Goal: Task Accomplishment & Management: Use online tool/utility

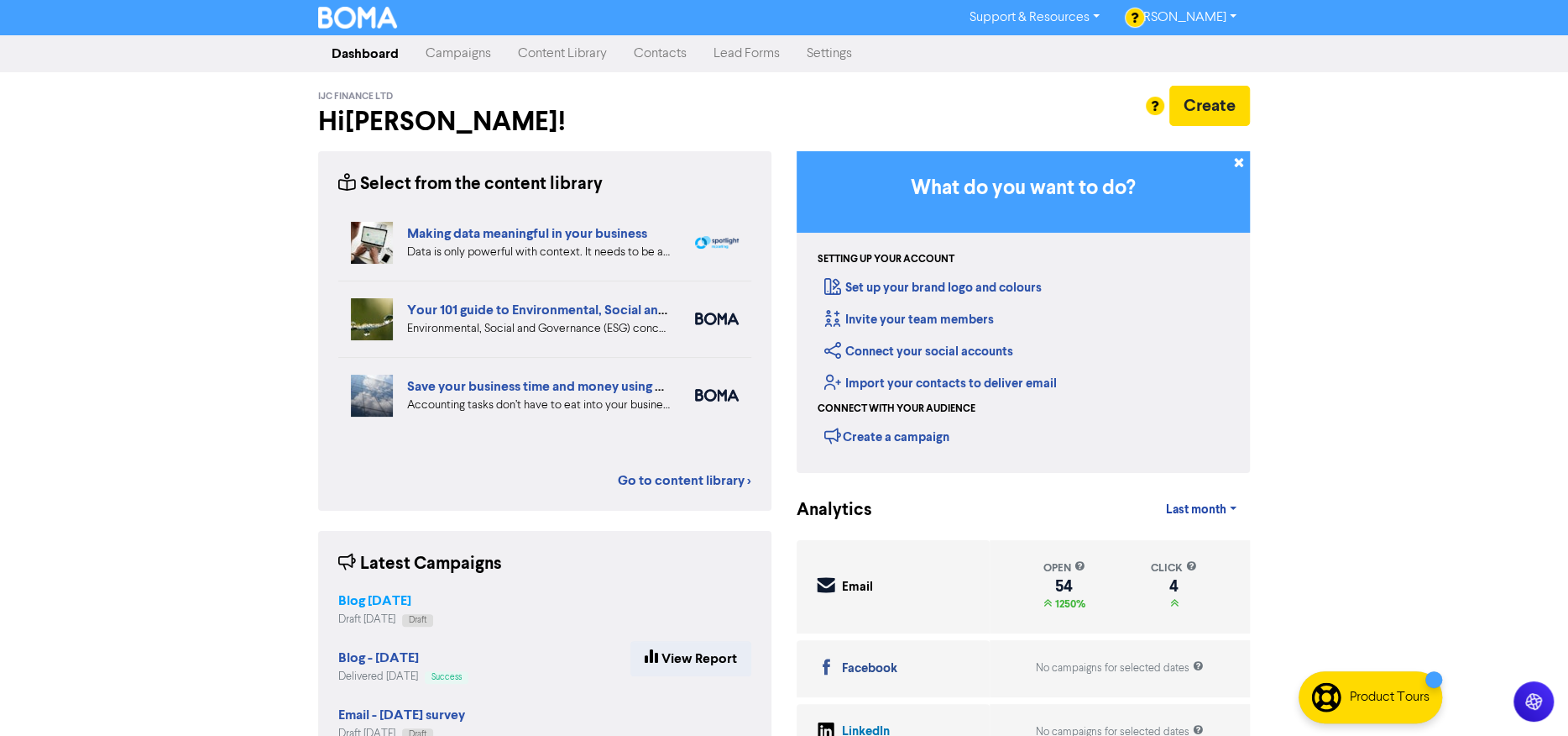
click at [389, 604] on strong "Blog [DATE]" at bounding box center [375, 601] width 73 height 17
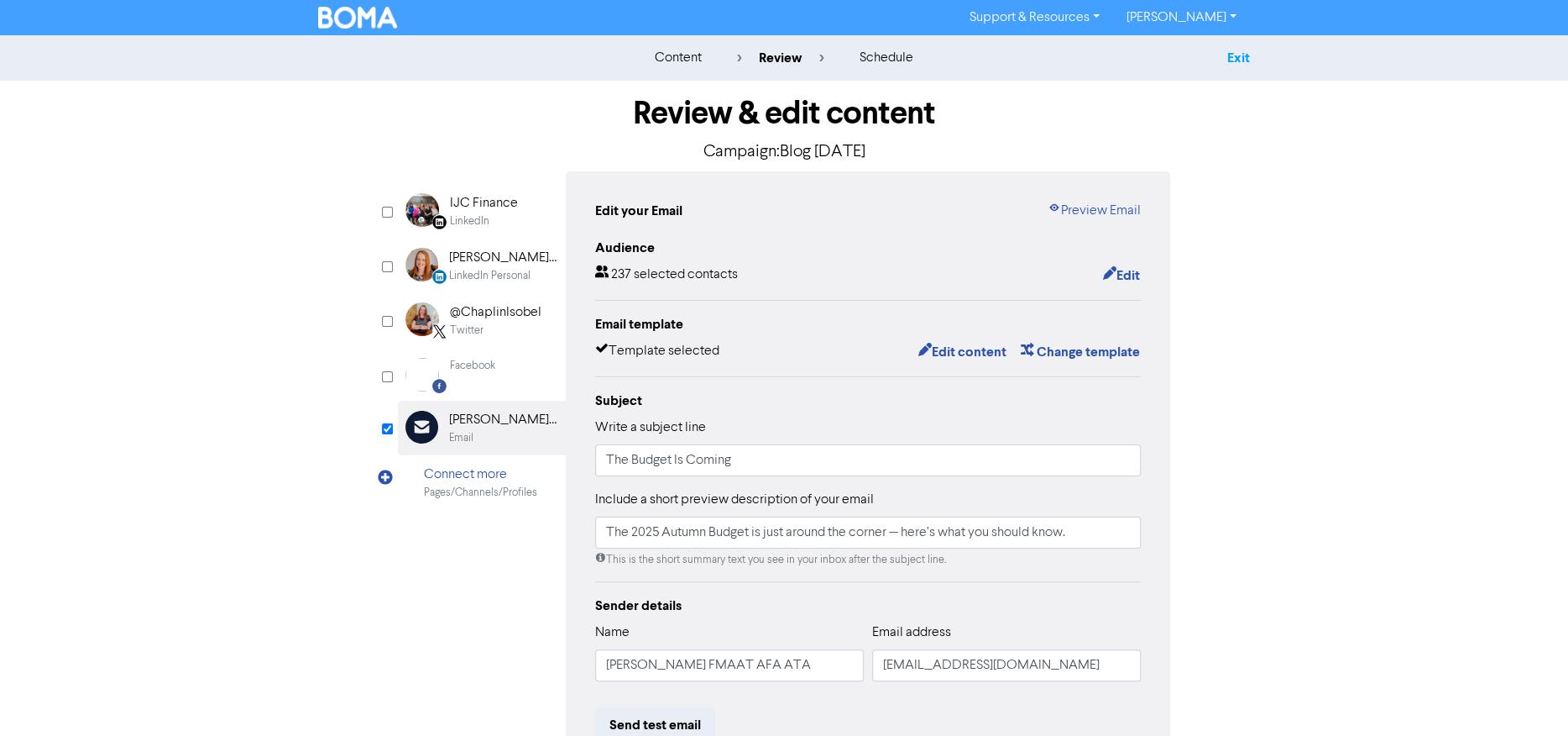
click at [1234, 54] on link "Exit" at bounding box center [1238, 58] width 23 height 17
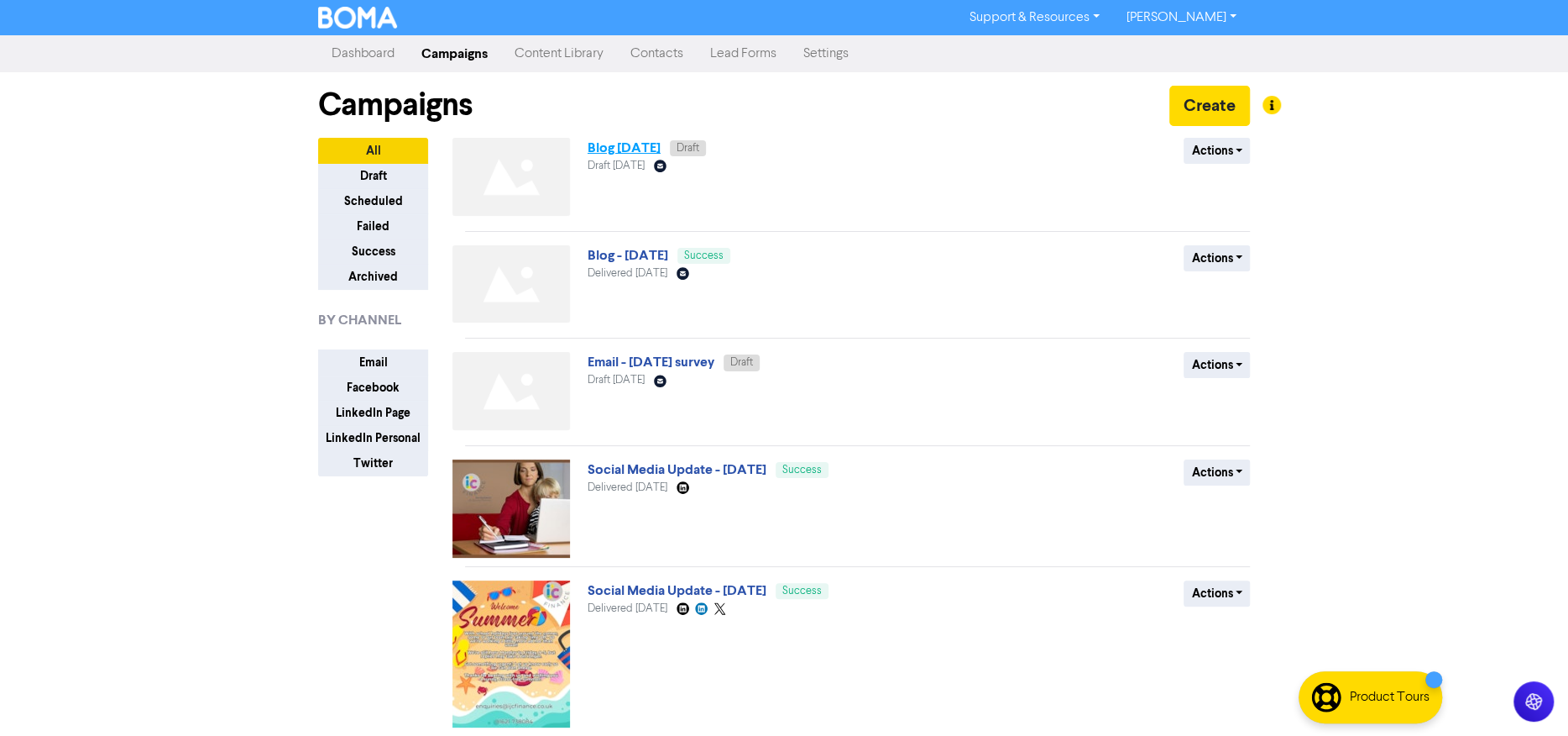
click at [602, 148] on link "Blog [DATE]" at bounding box center [624, 148] width 73 height 17
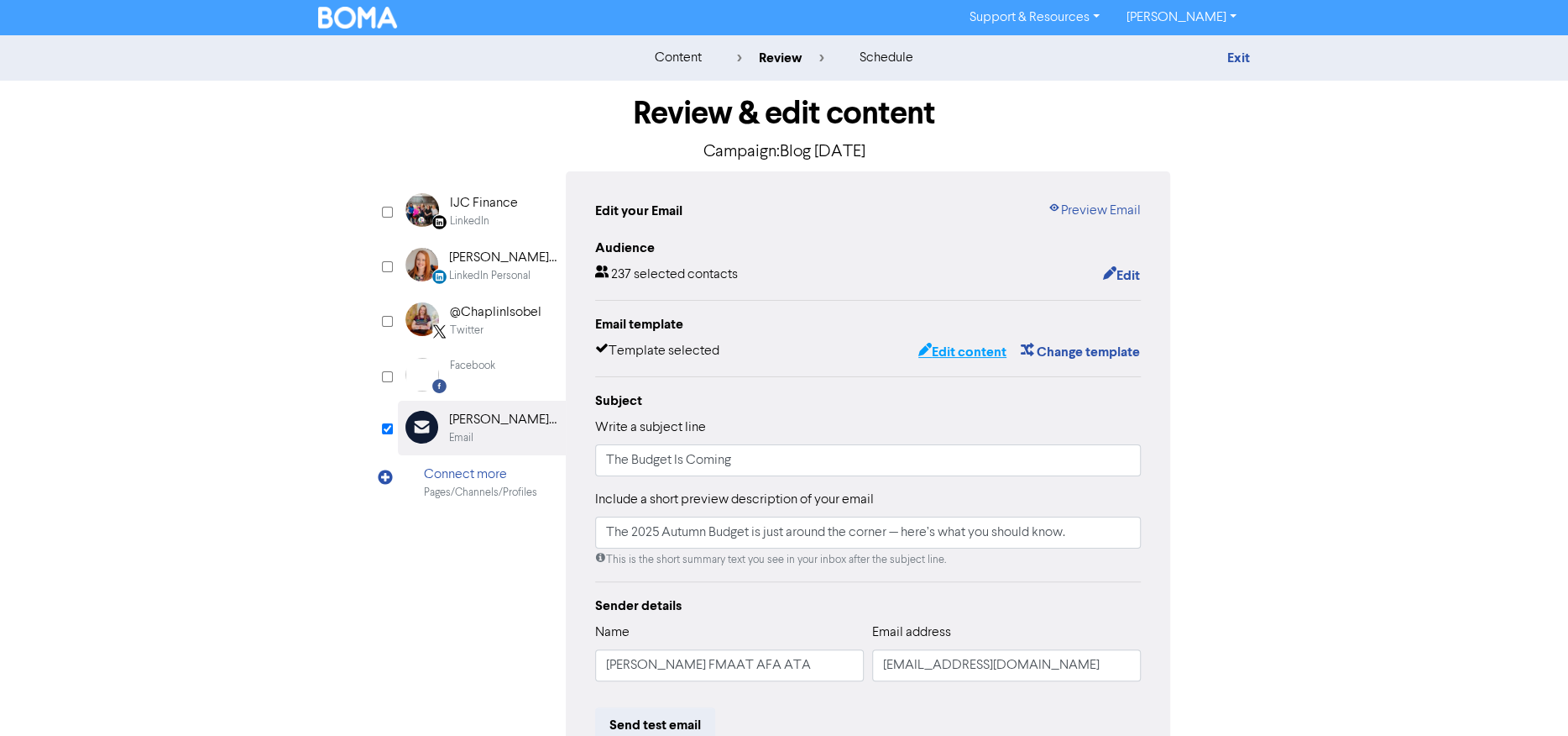
click at [966, 357] on button "Edit content" at bounding box center [963, 352] width 90 height 22
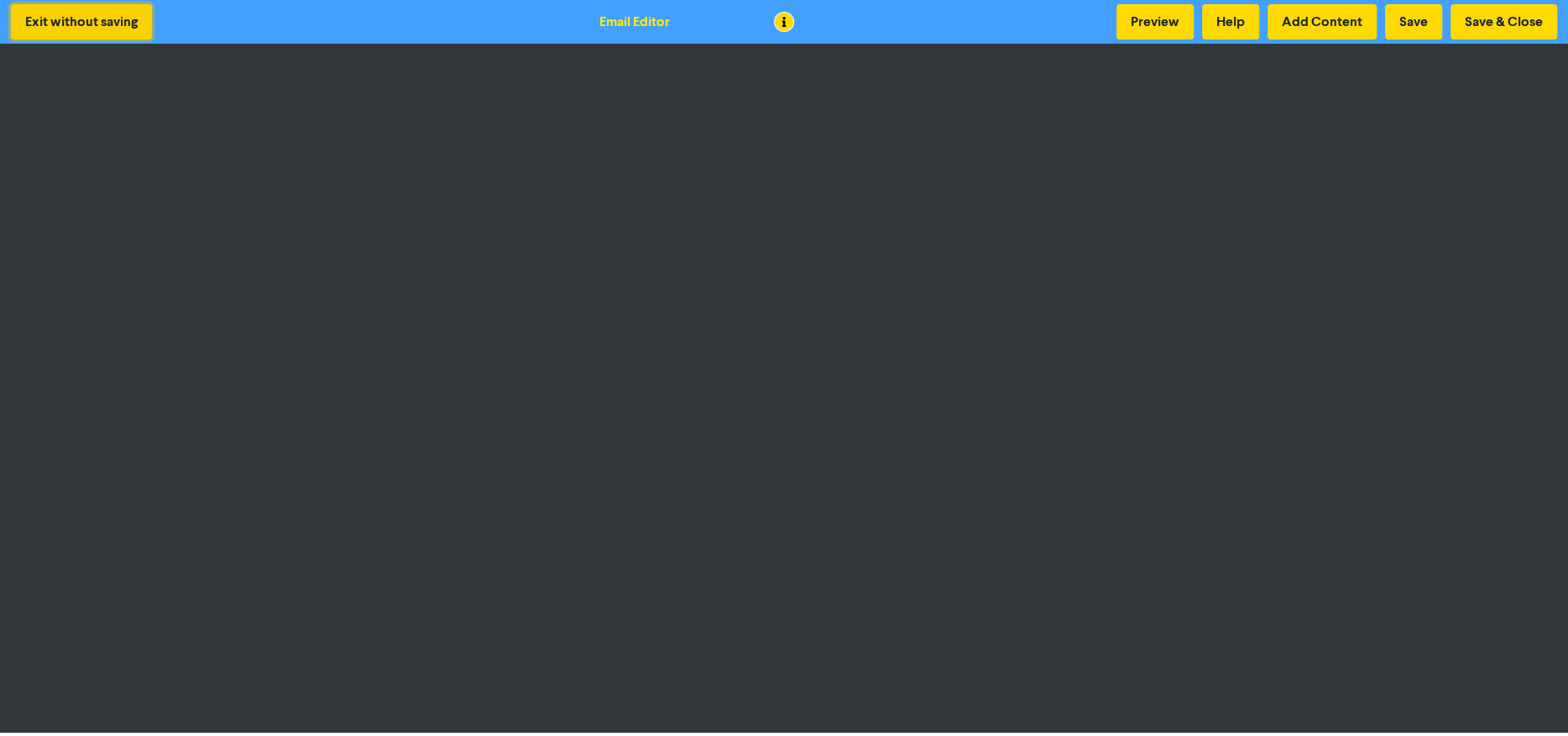
click at [85, 23] on button "Exit without saving" at bounding box center [82, 21] width 141 height 35
click at [76, 26] on button "Exit without saving" at bounding box center [82, 21] width 141 height 35
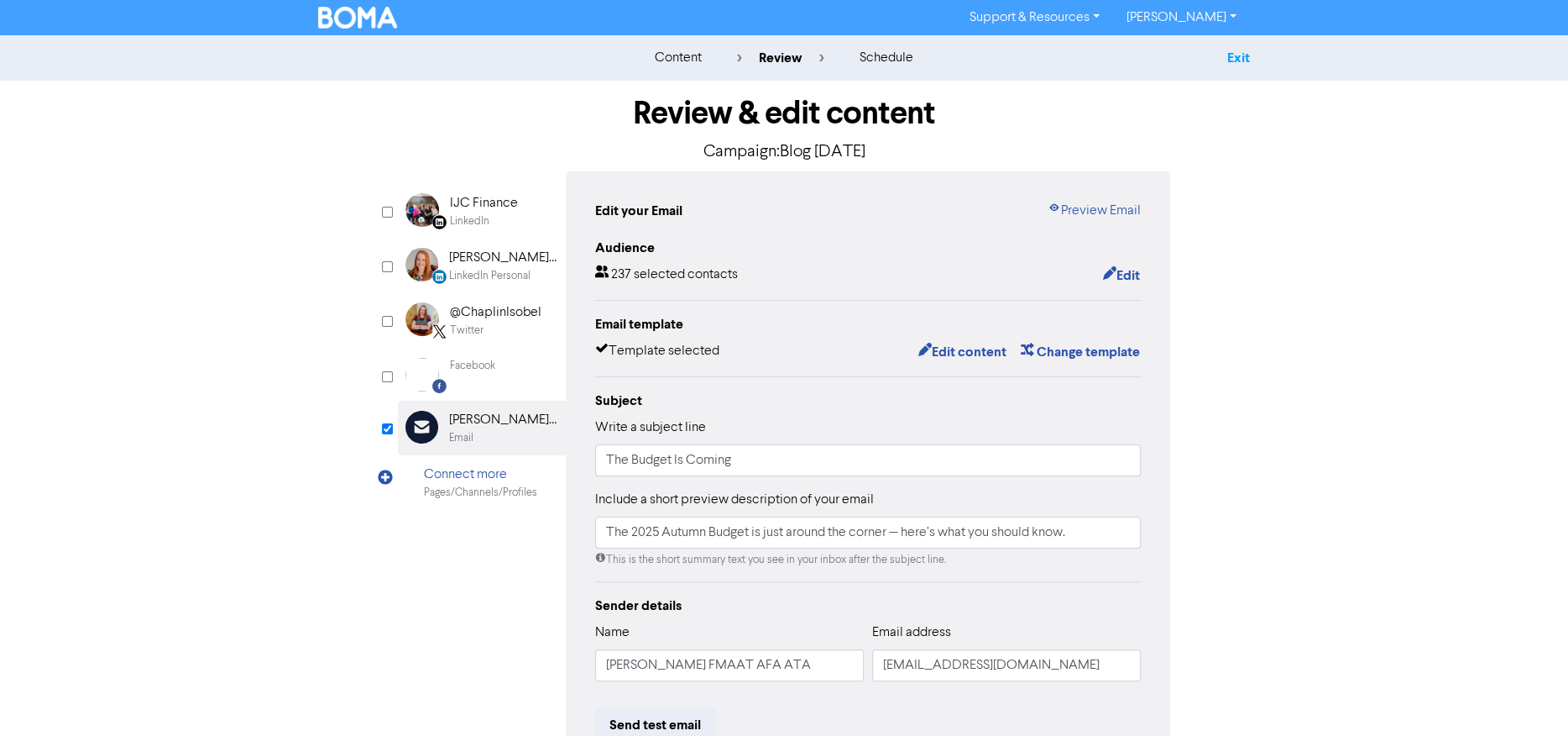
click at [1236, 57] on link "Exit" at bounding box center [1238, 58] width 23 height 17
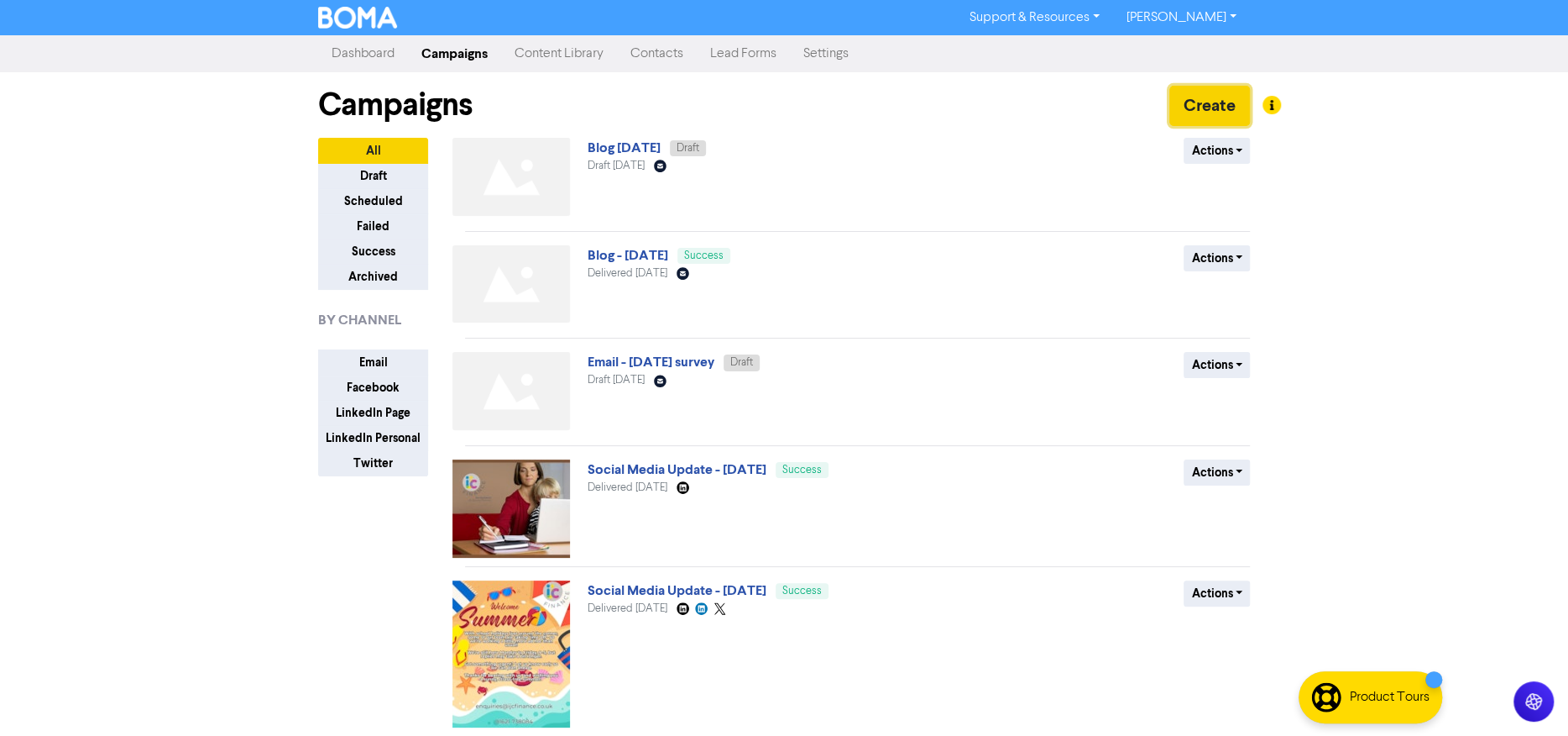
click at [1219, 107] on button "Create" at bounding box center [1209, 106] width 81 height 40
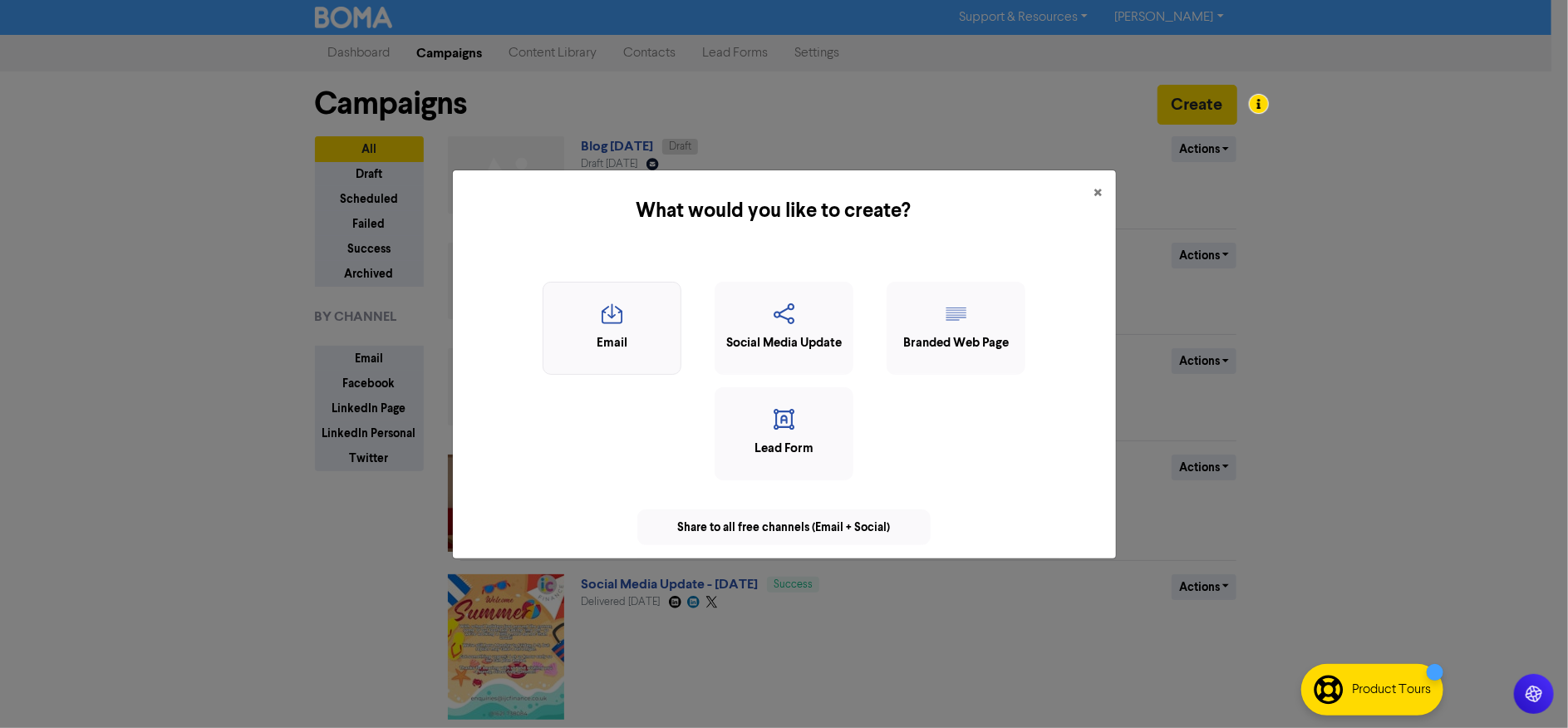
click at [616, 329] on icon "button" at bounding box center [611, 319] width 120 height 32
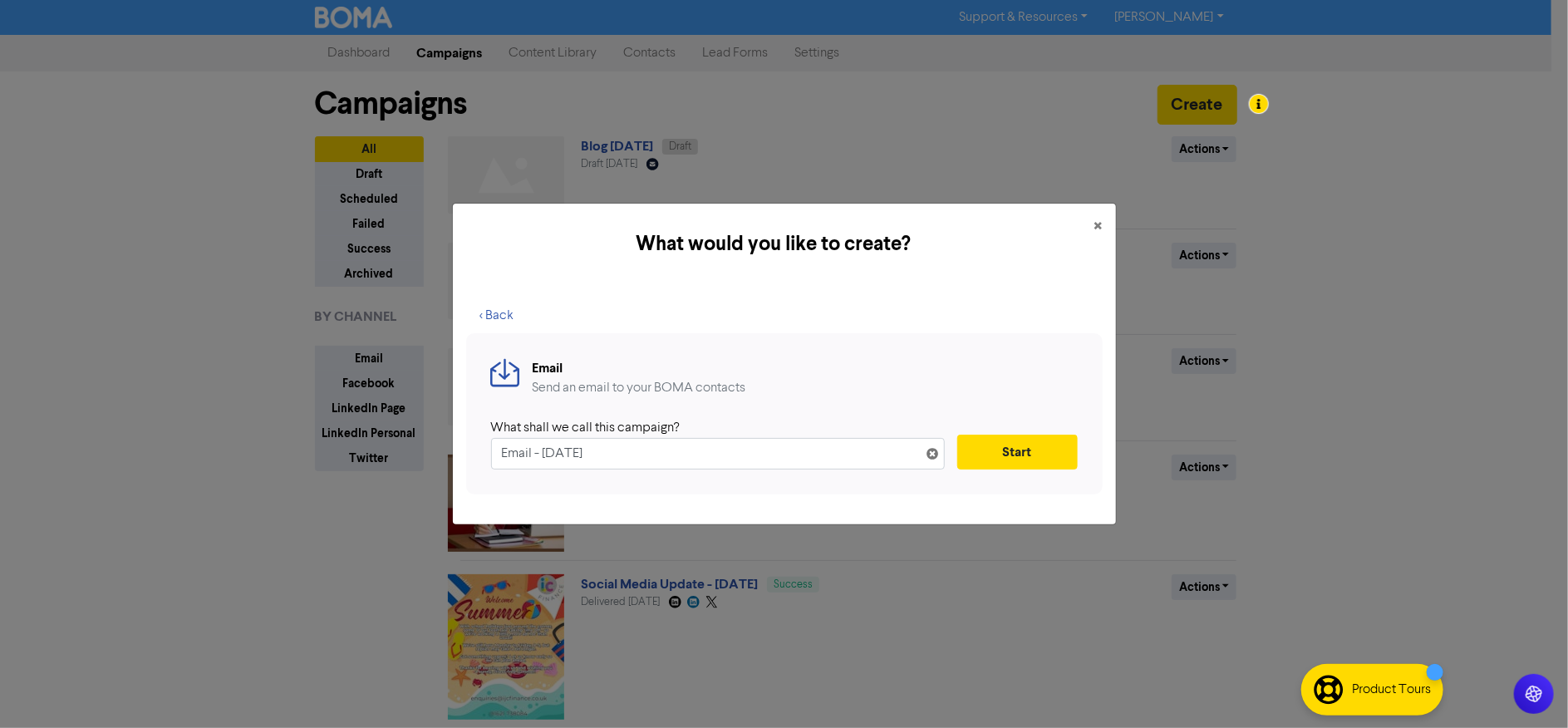
drag, startPoint x: 643, startPoint y: 452, endPoint x: 434, endPoint y: 451, distance: 209.0
click at [434, 451] on div "What would you like to create? × < Back Email Send an email to your BOMA contac…" at bounding box center [784, 364] width 1568 height 728
type input "Charity giving"
click at [981, 449] on button "Start" at bounding box center [1017, 451] width 120 height 35
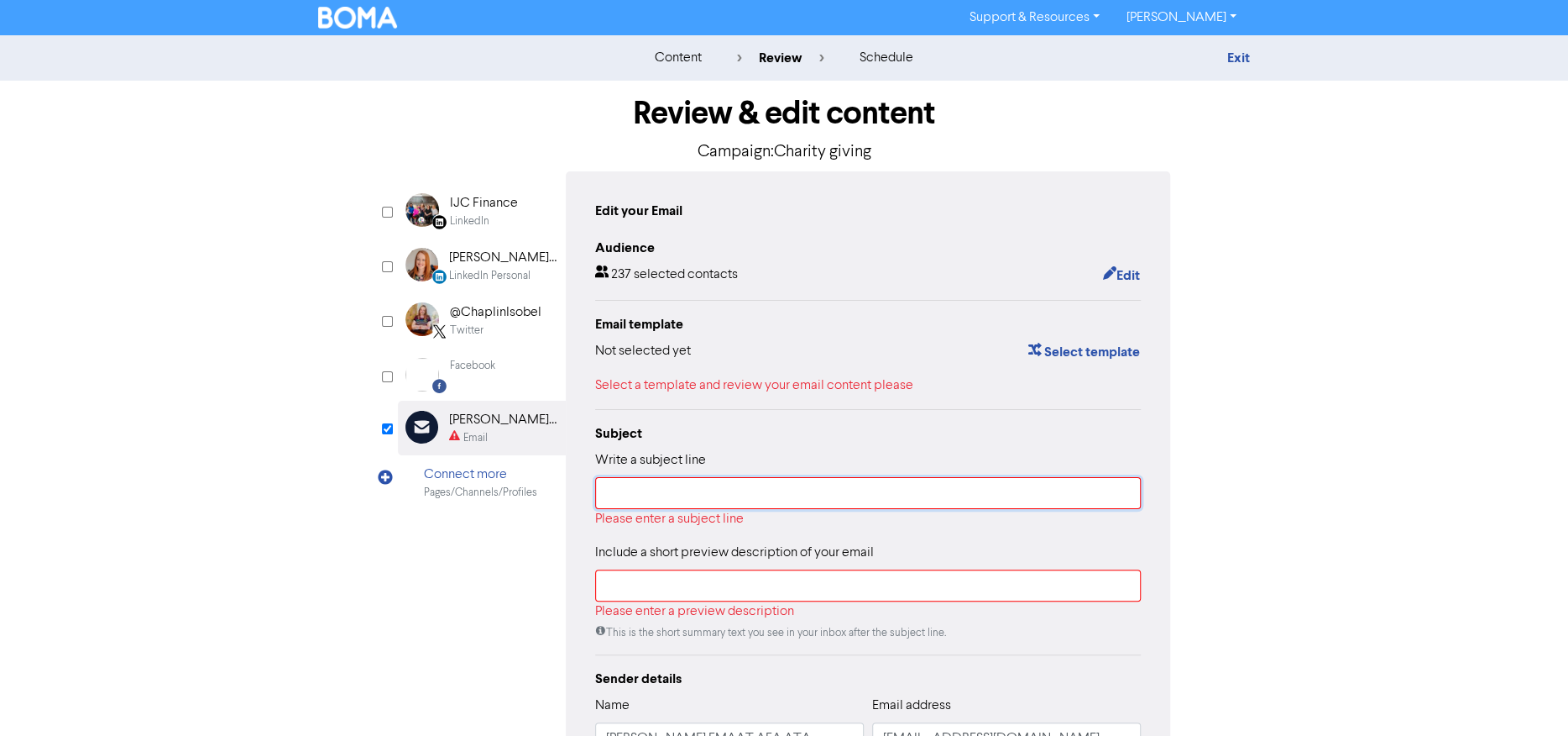
click at [766, 489] on input "text" at bounding box center [868, 494] width 546 height 32
paste input "Hi [PERSON_NAME], Thanks for coming back to me, and no problem at all — I appre…"
type input "Hi [PERSON_NAME], Thanks for coming back to me, and no problem at all — I appre…"
click at [645, 496] on input "text" at bounding box center [868, 494] width 546 height 32
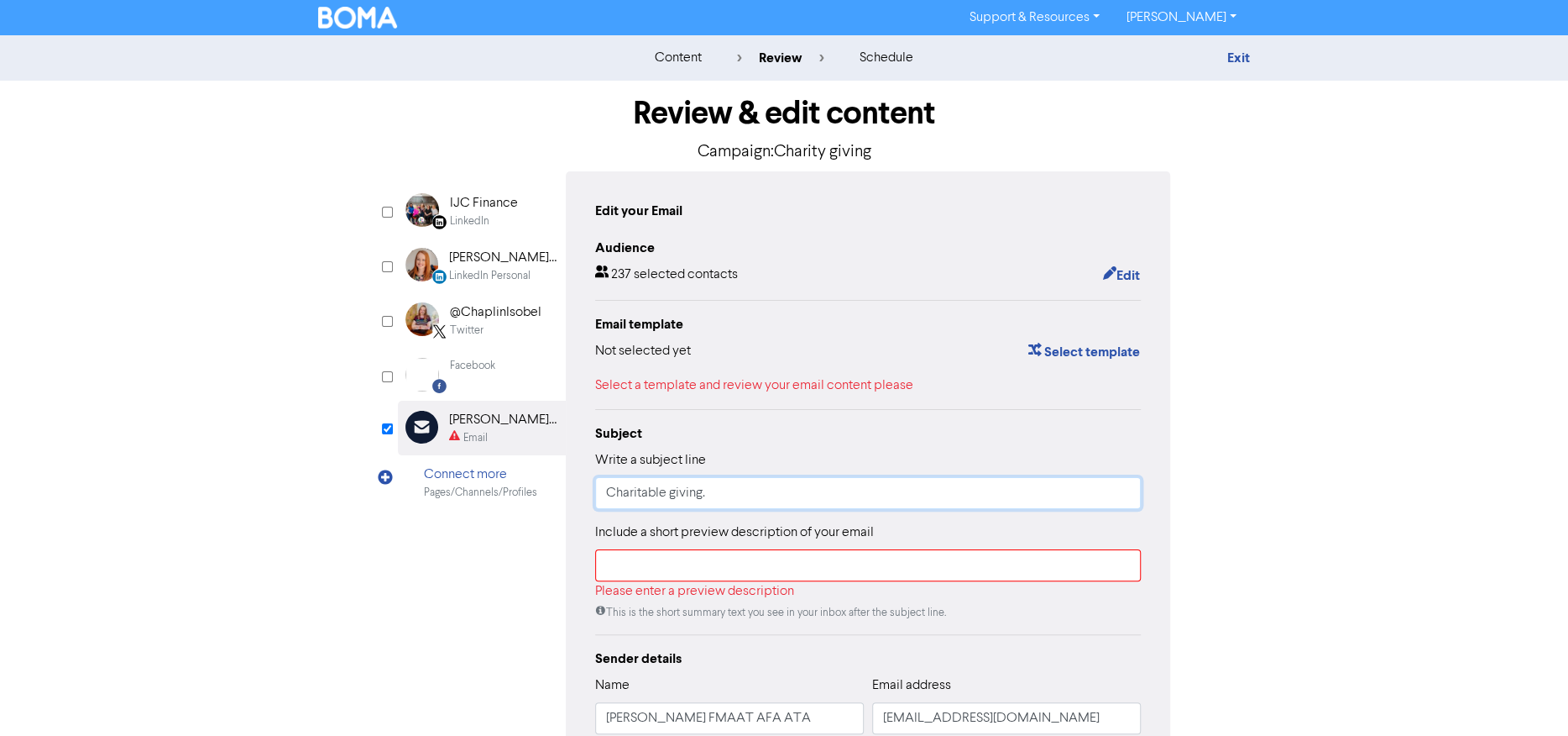
type input "Charitable giving."
click at [680, 570] on input "text" at bounding box center [868, 566] width 546 height 32
paste input "How charitable donations can make financial sense"
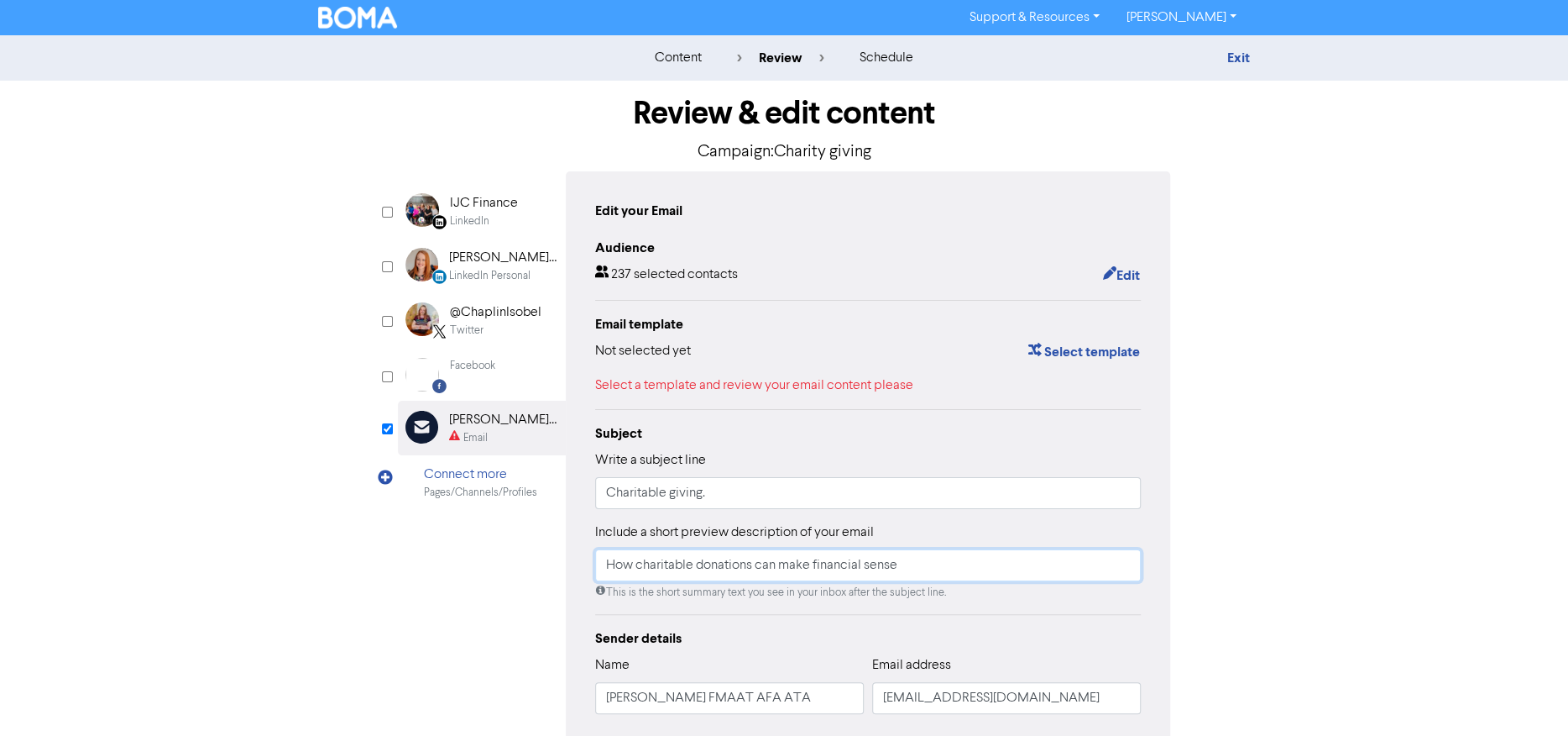
type input "How charitable donations can make financial sense"
click at [1085, 340] on div "Email template Not selected yet Select template Select a template and review yo…" at bounding box center [868, 355] width 546 height 82
click at [1085, 350] on button "Select template" at bounding box center [1083, 352] width 113 height 22
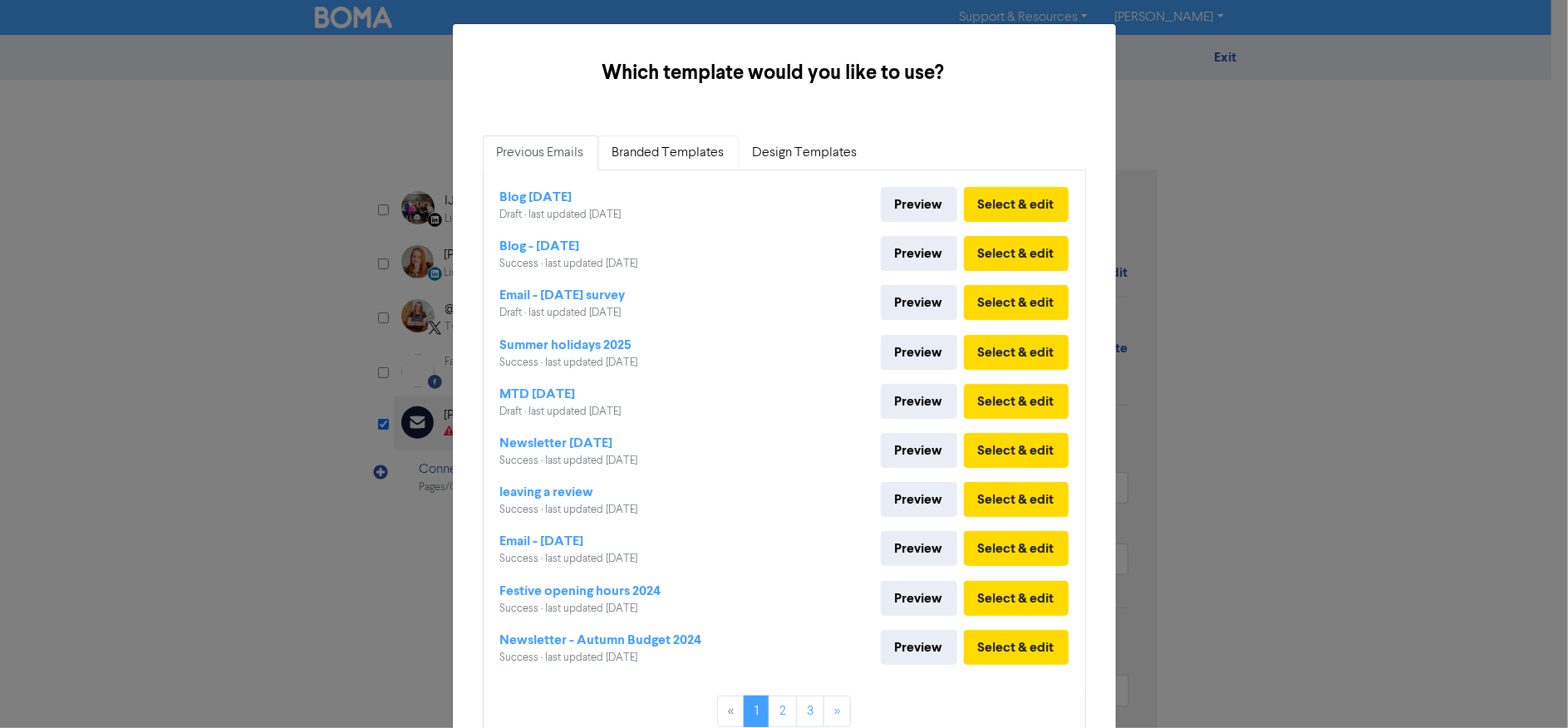
click at [657, 159] on link "Branded Templates" at bounding box center [668, 152] width 141 height 35
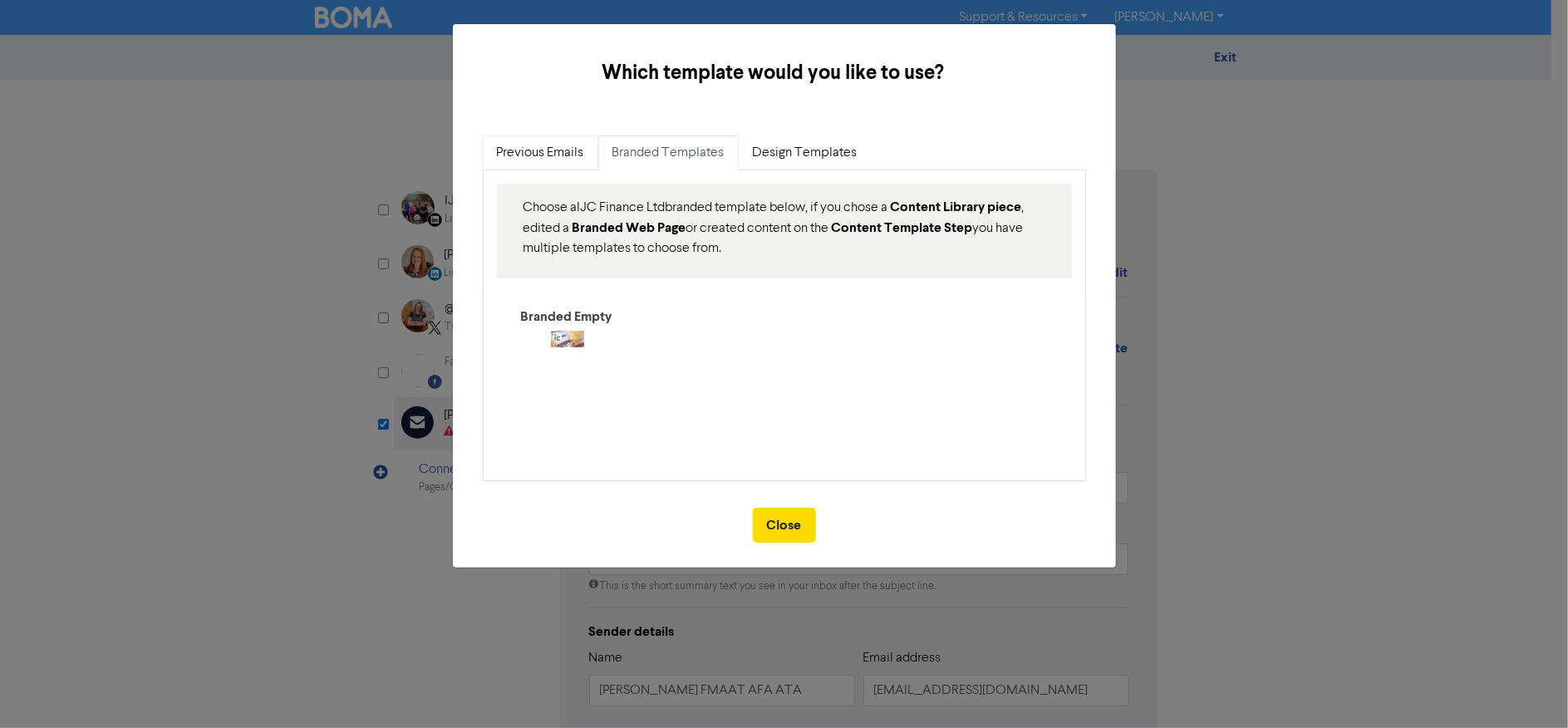
click at [566, 151] on link "Previous Emails" at bounding box center [539, 152] width 115 height 35
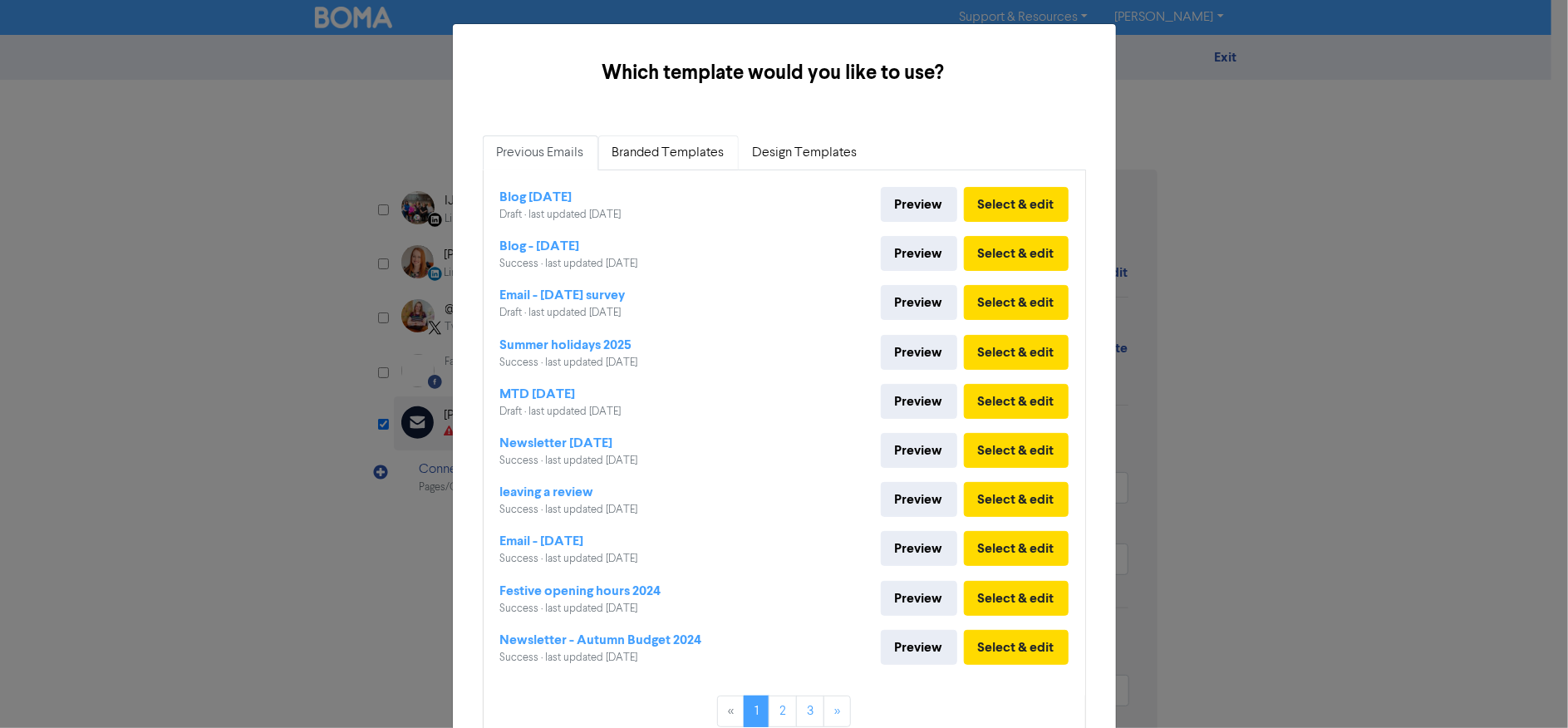
click at [635, 151] on link "Branded Templates" at bounding box center [668, 152] width 141 height 35
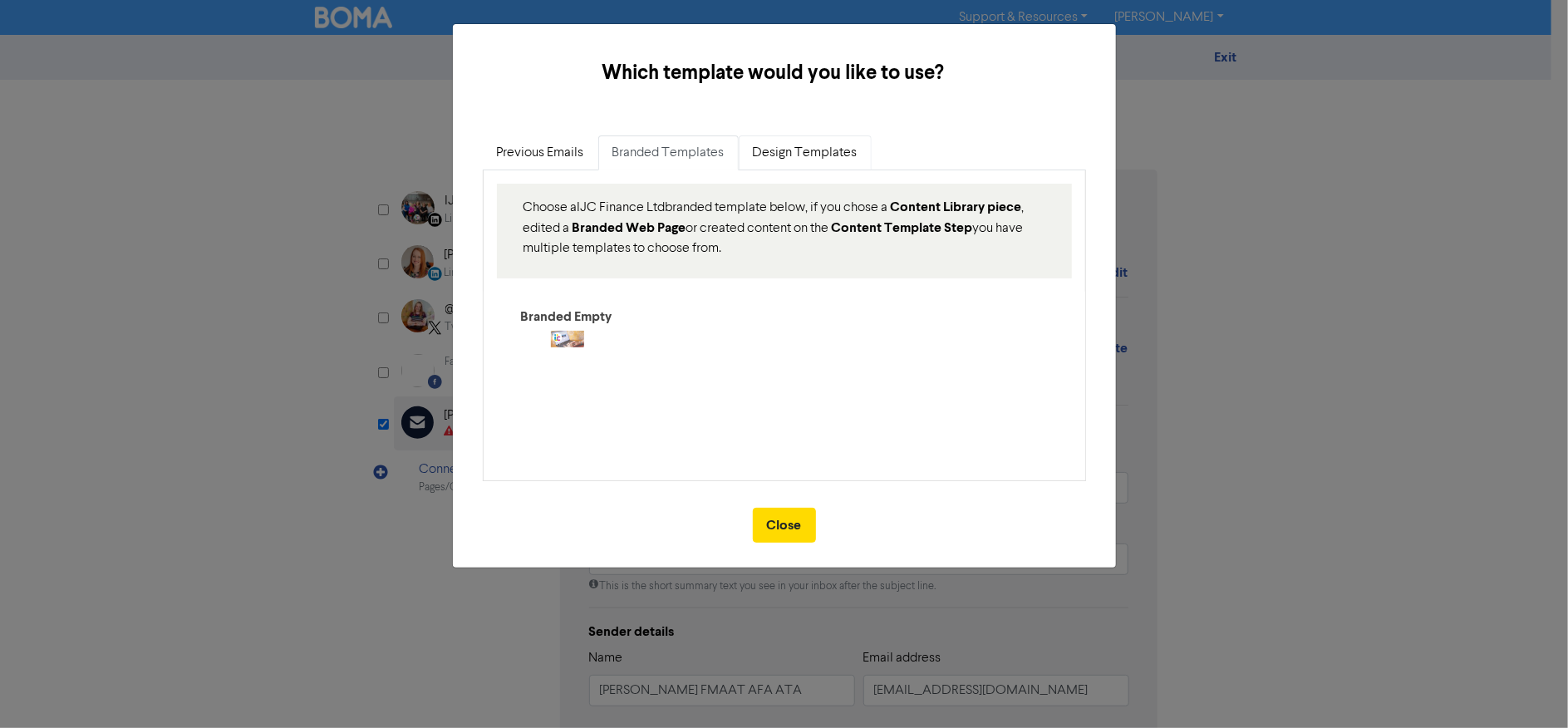
click at [818, 149] on link "Design Templates" at bounding box center [805, 152] width 133 height 35
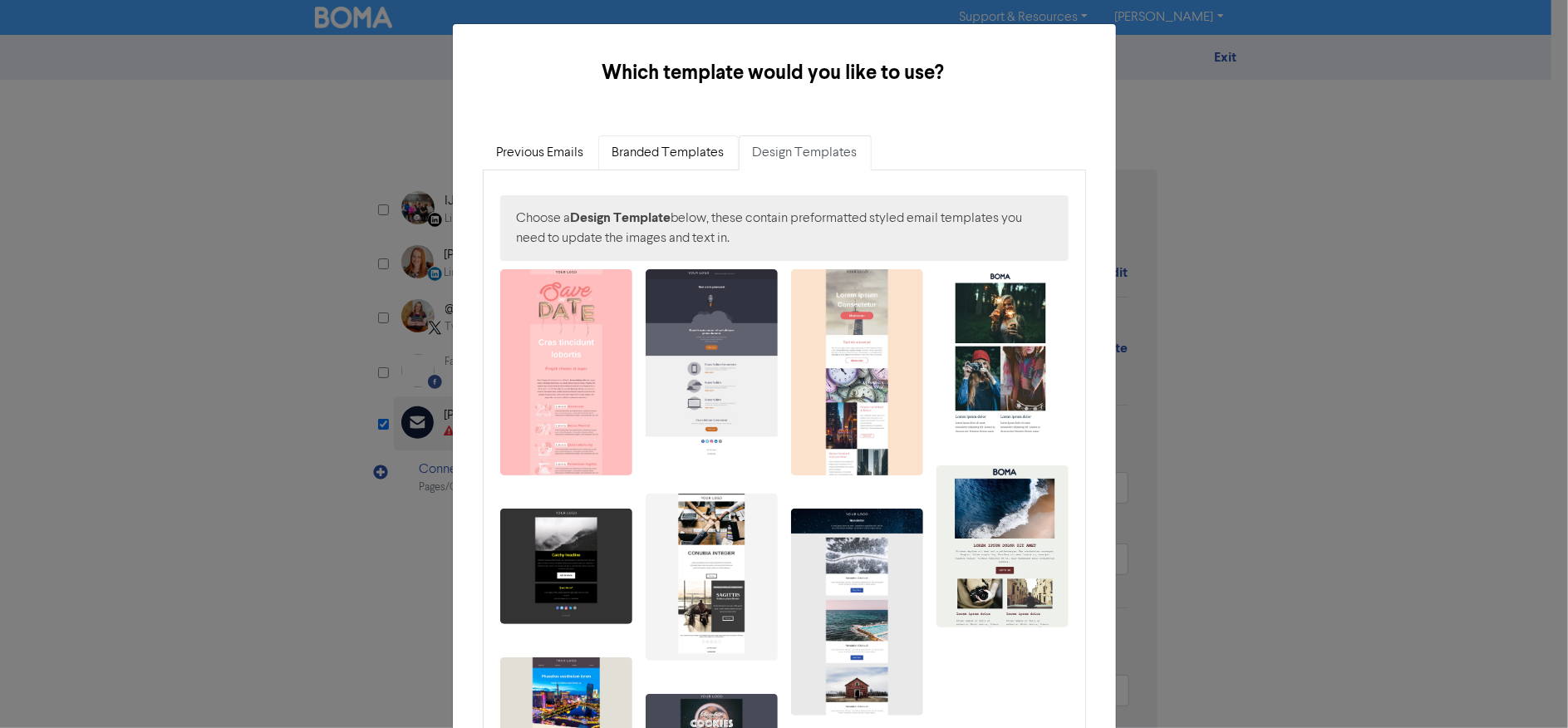
click at [672, 157] on link "Branded Templates" at bounding box center [668, 152] width 141 height 35
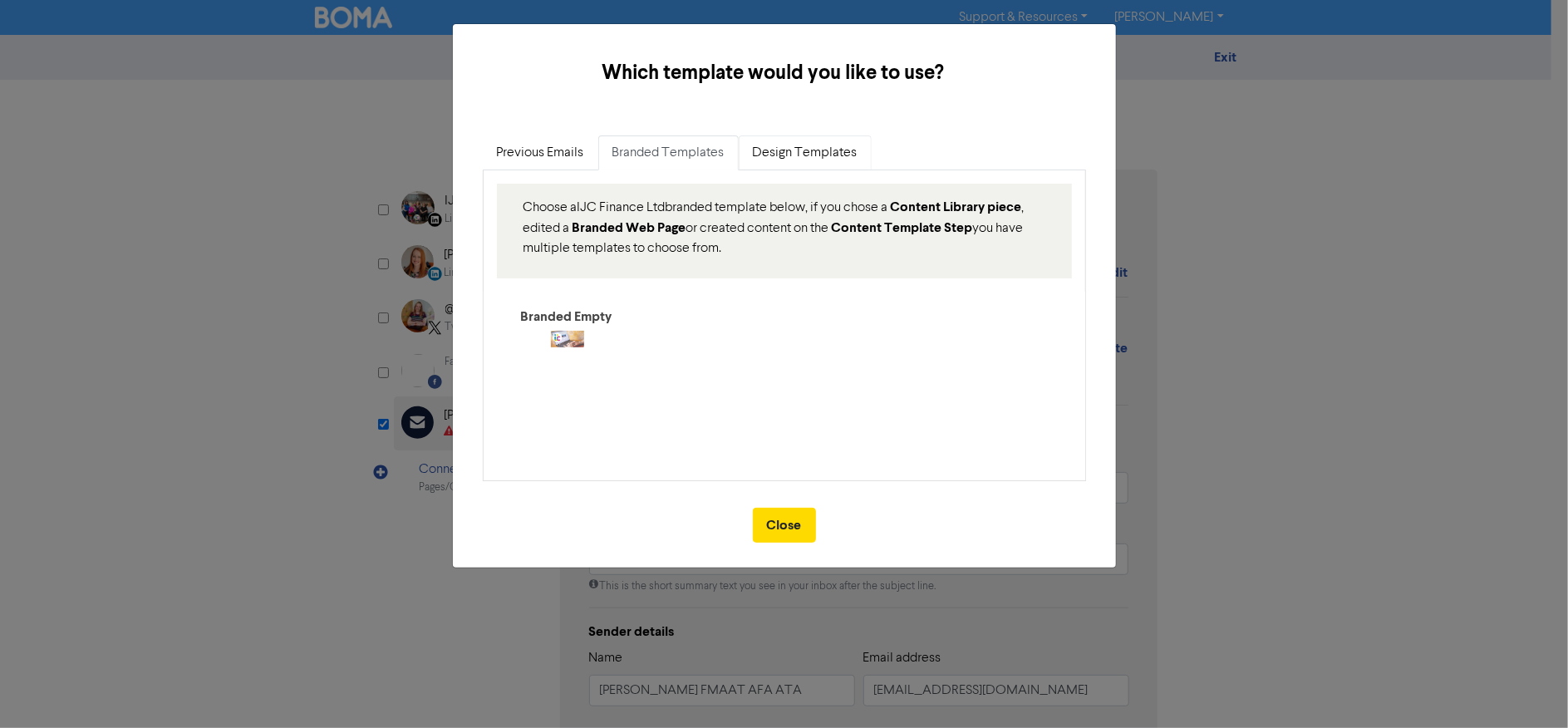
click at [799, 152] on link "Design Templates" at bounding box center [805, 152] width 133 height 35
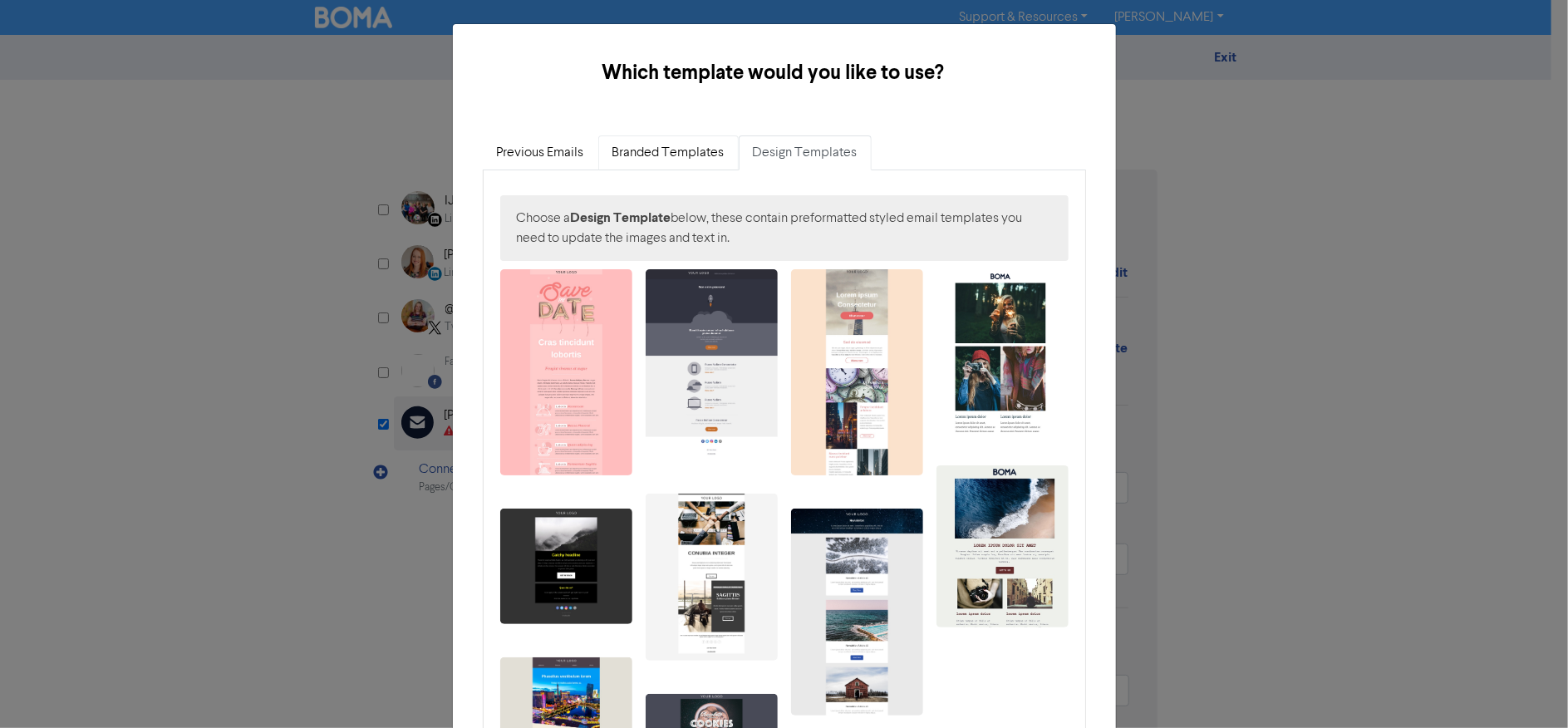
click at [665, 156] on link "Branded Templates" at bounding box center [668, 152] width 141 height 35
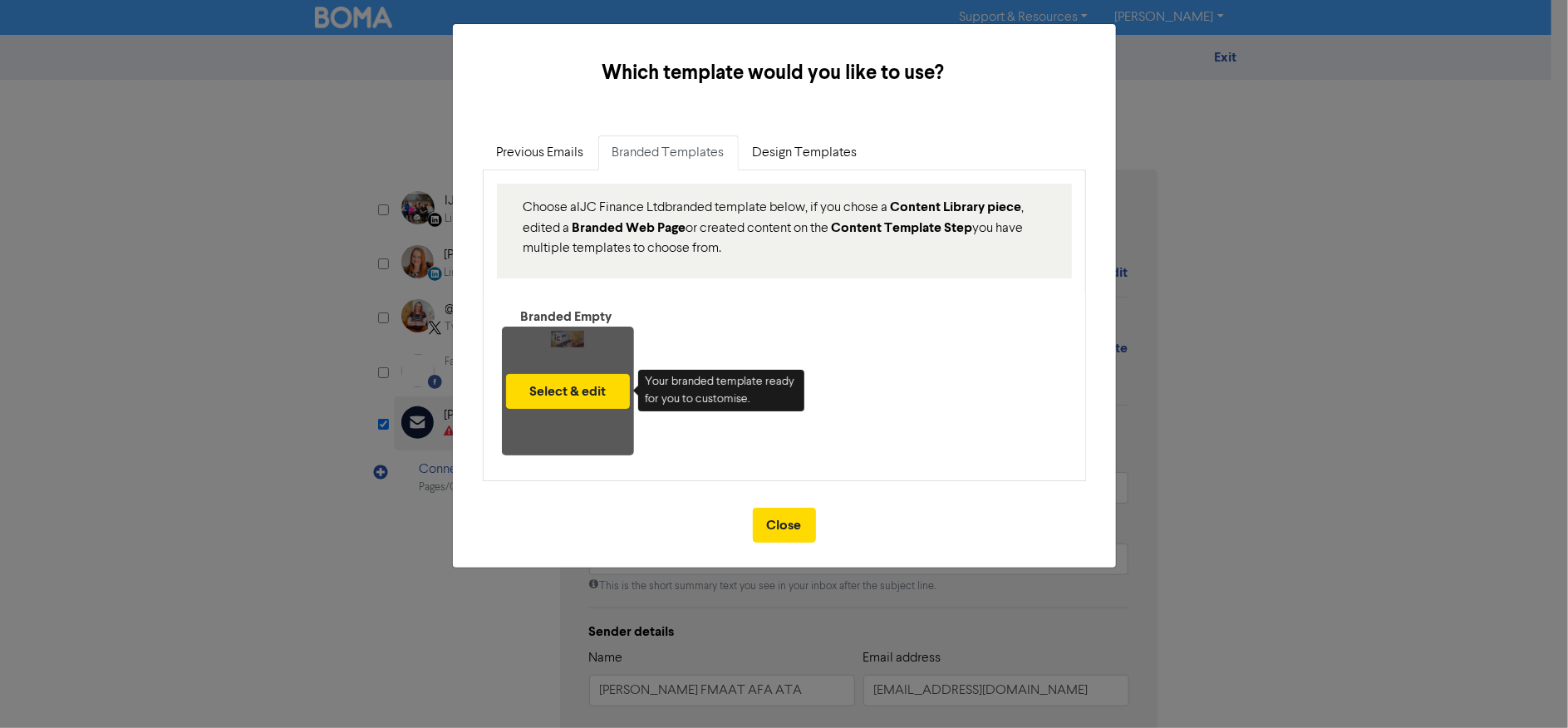
click at [571, 327] on div "Select & edit" at bounding box center [567, 391] width 132 height 129
click at [571, 400] on button "Select & edit" at bounding box center [567, 391] width 124 height 35
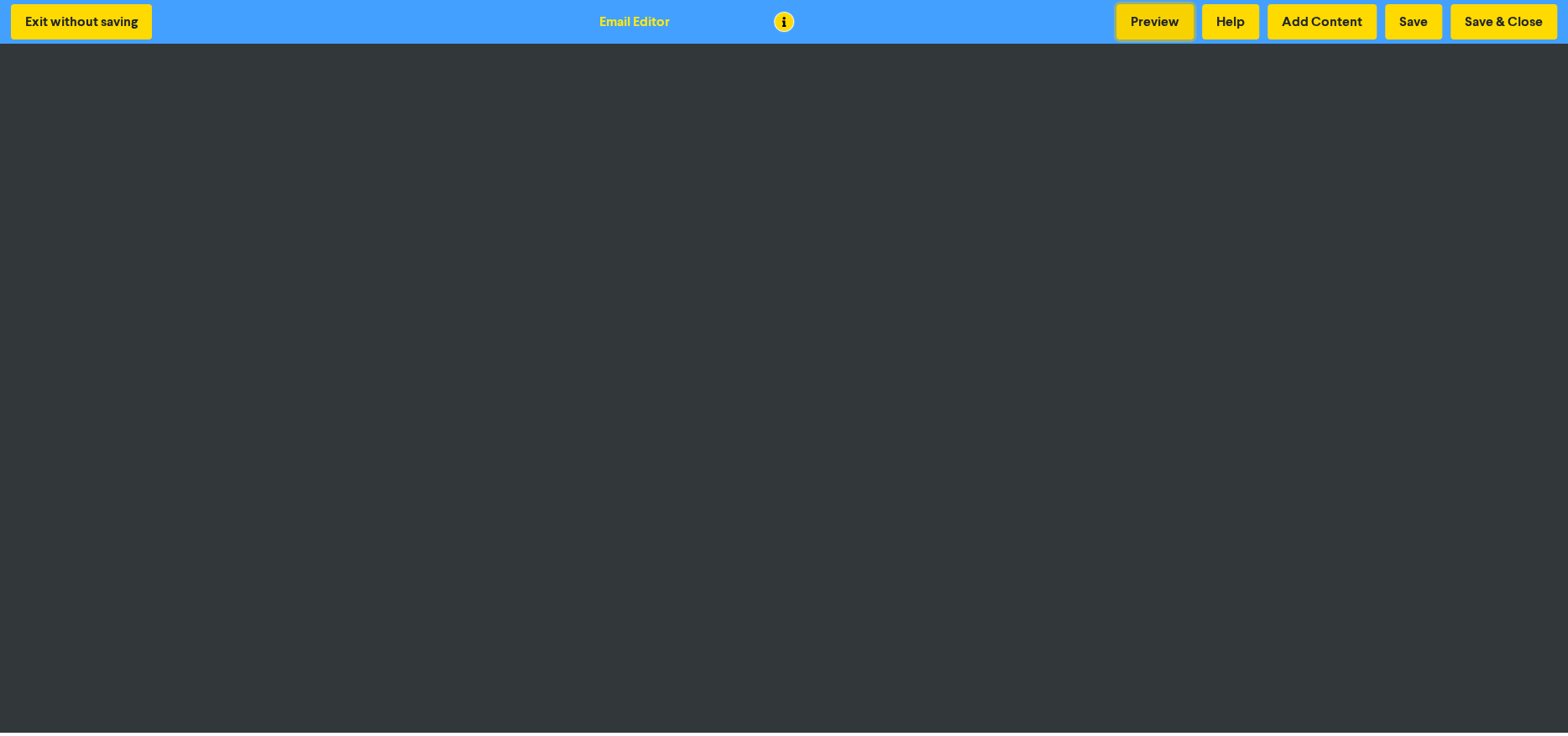
click at [1141, 15] on button "Preview" at bounding box center [1155, 21] width 77 height 35
click at [1154, 14] on button "Preview" at bounding box center [1155, 21] width 77 height 35
click at [1136, 16] on button "Preview" at bounding box center [1155, 21] width 77 height 35
click at [1140, 16] on button "Preview" at bounding box center [1155, 21] width 77 height 35
click at [1491, 25] on button "Save & Close" at bounding box center [1503, 21] width 106 height 35
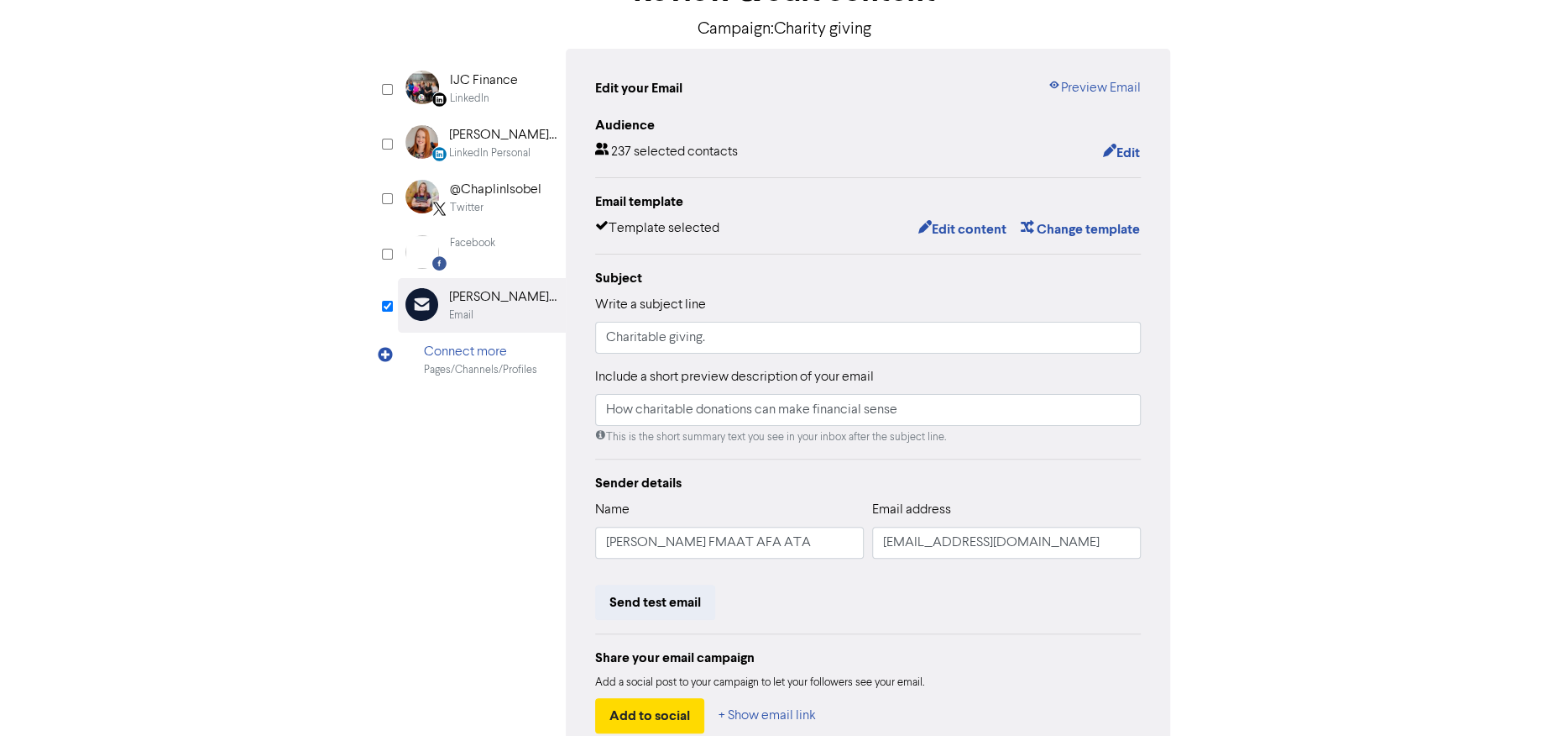
scroll to position [225, 0]
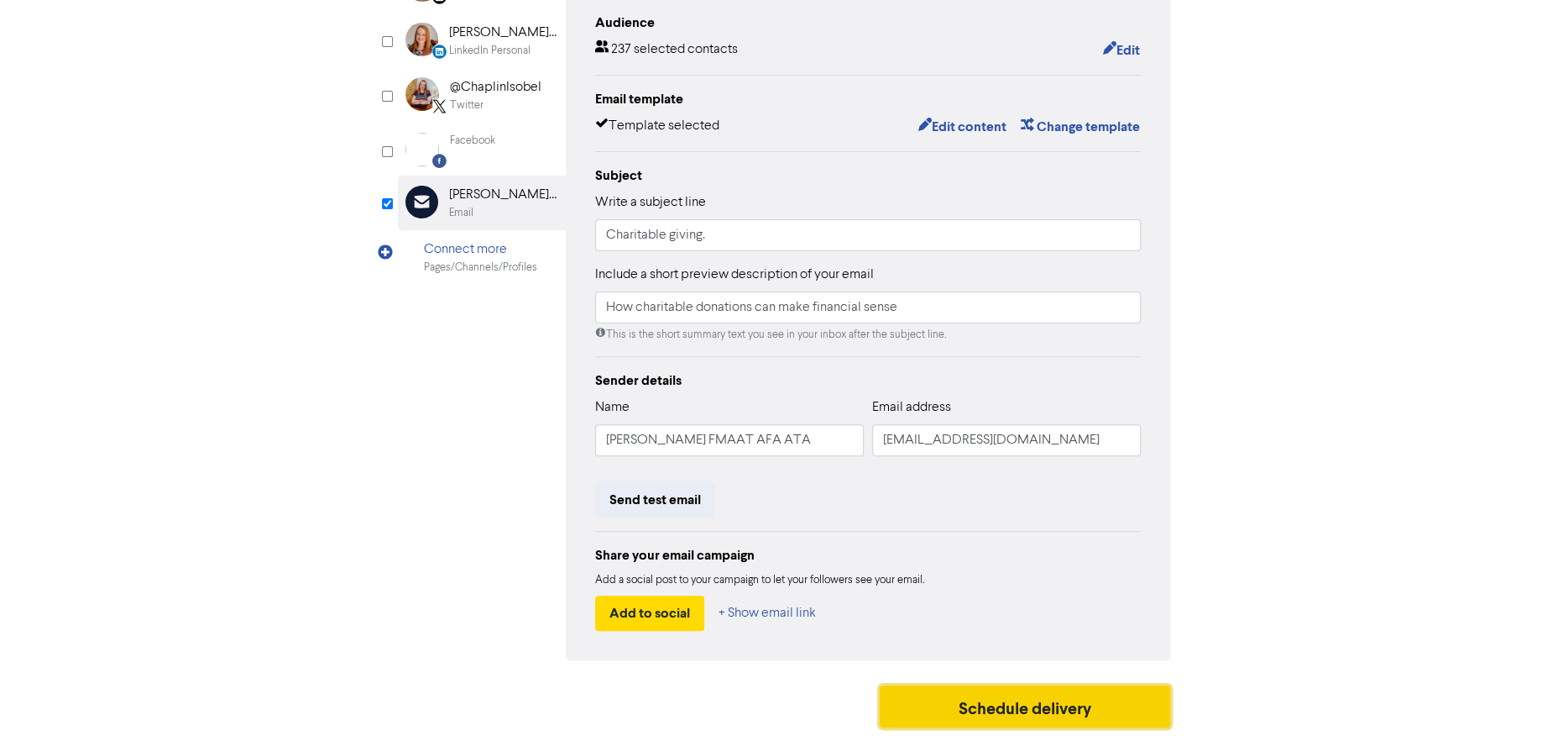
click at [1024, 712] on button "Schedule delivery" at bounding box center [1025, 705] width 291 height 42
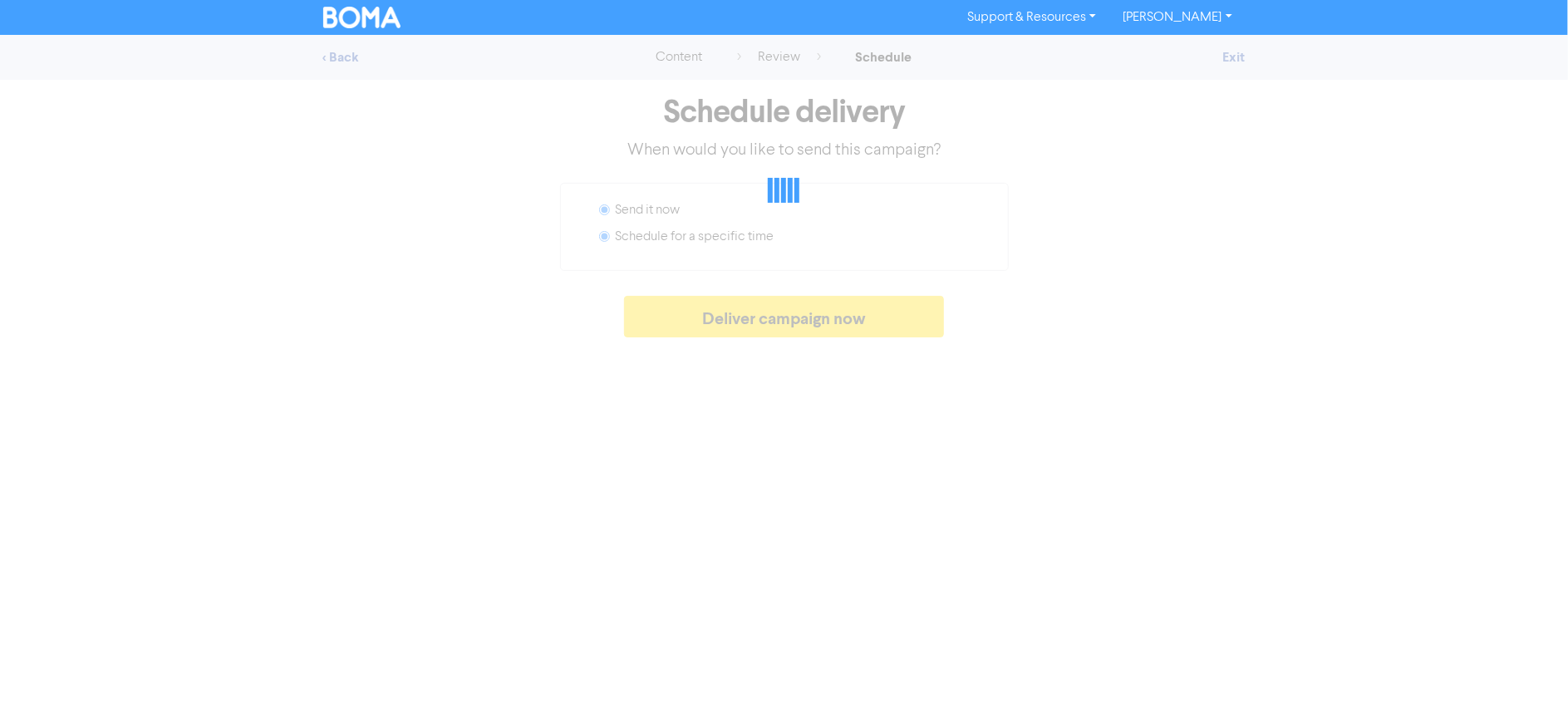
radio input "false"
radio input "true"
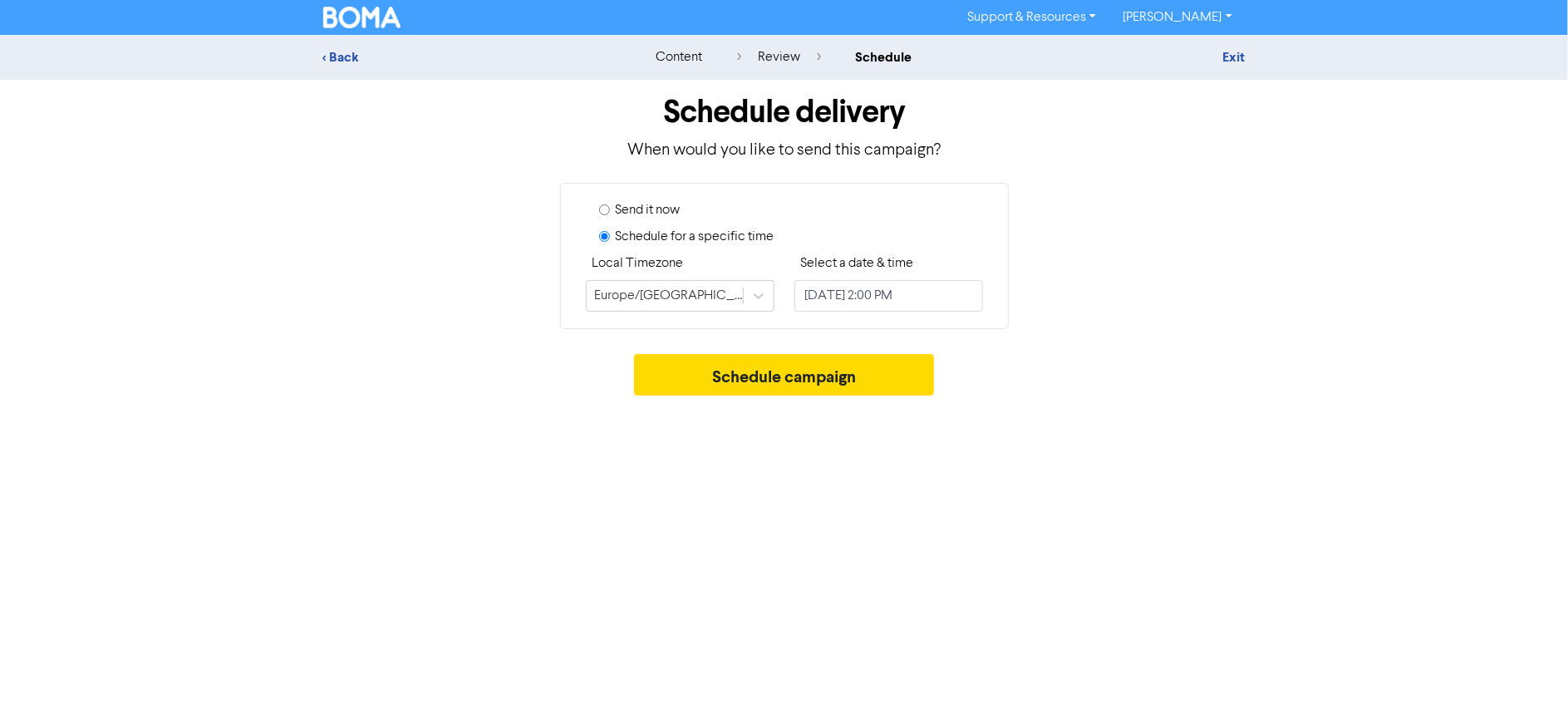
click at [601, 208] on input "Send it now" at bounding box center [604, 210] width 11 height 11
radio input "true"
radio input "false"
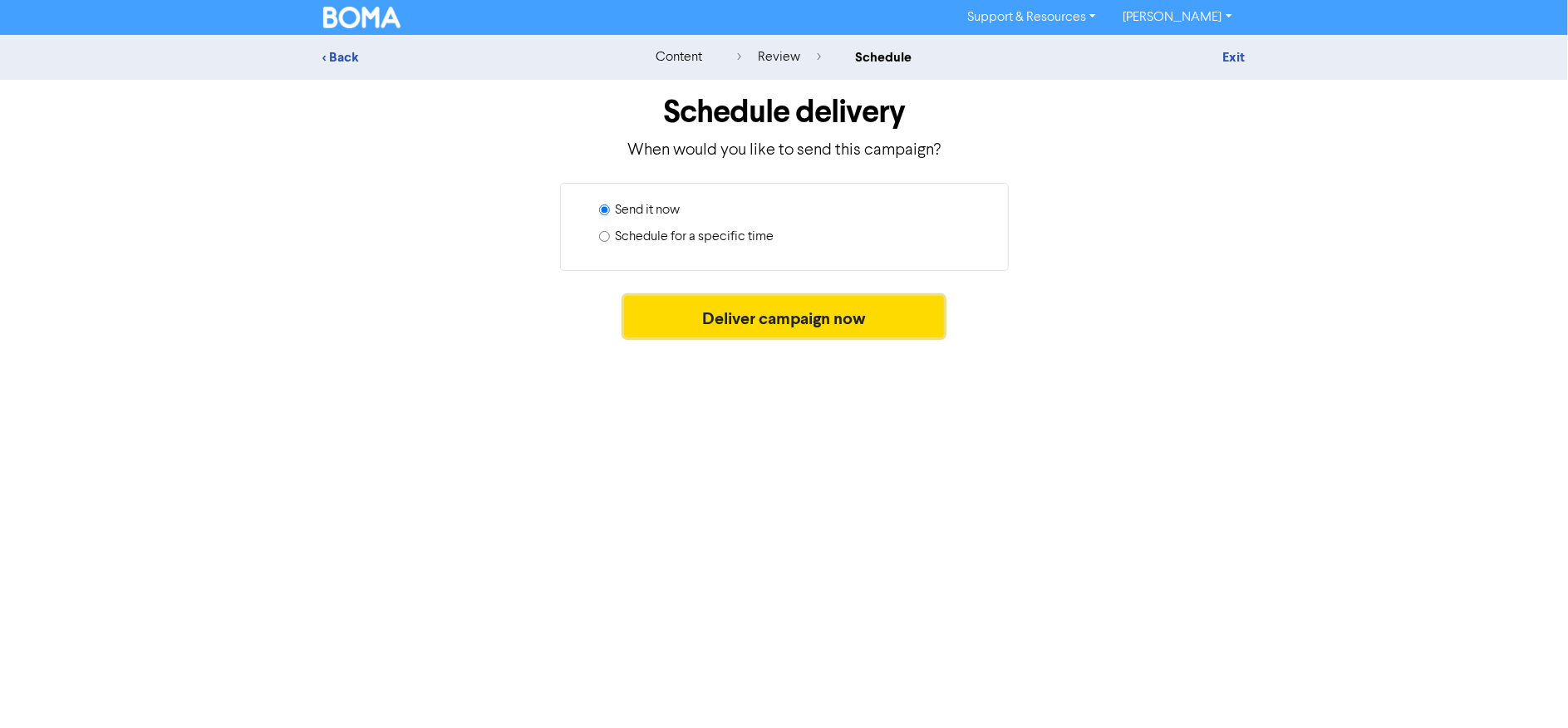
click at [800, 325] on button "Deliver campaign now" at bounding box center [784, 316] width 320 height 41
